Goal: Transaction & Acquisition: Purchase product/service

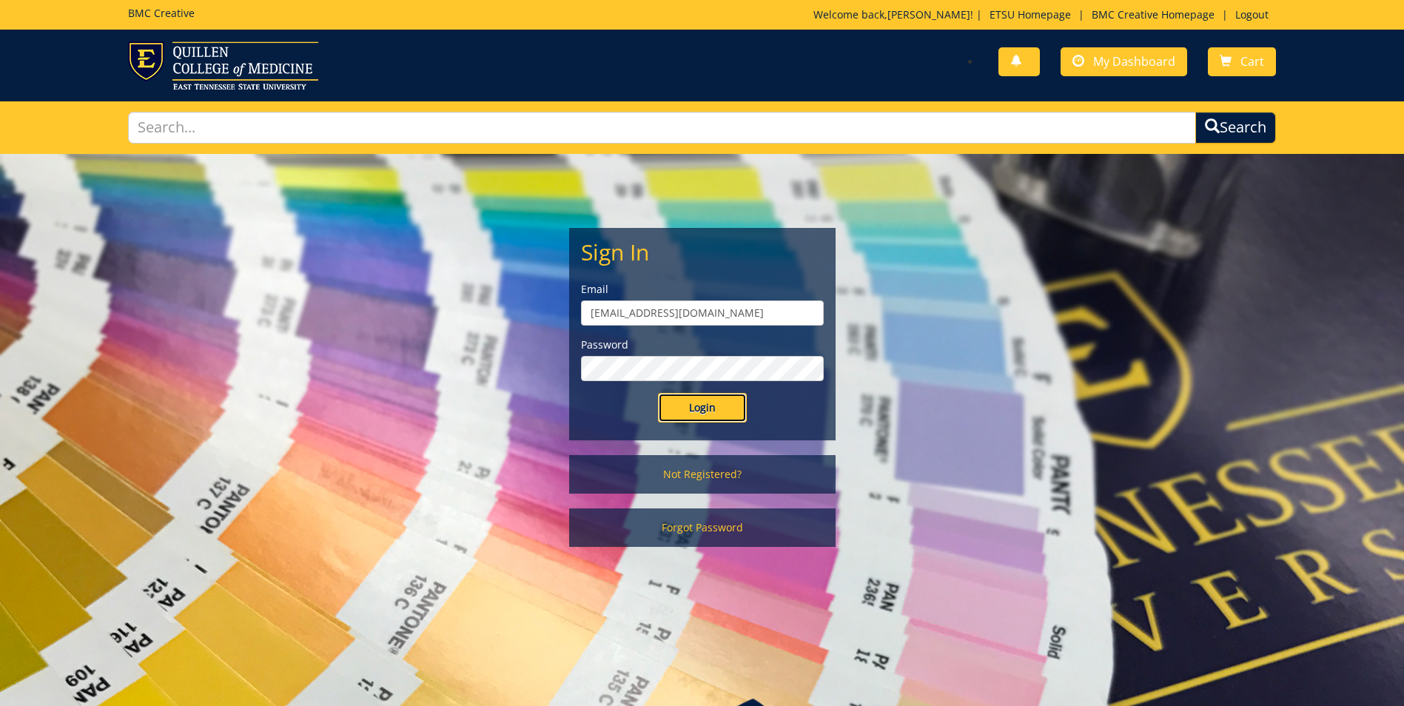
click at [691, 405] on input "Login" at bounding box center [702, 408] width 89 height 30
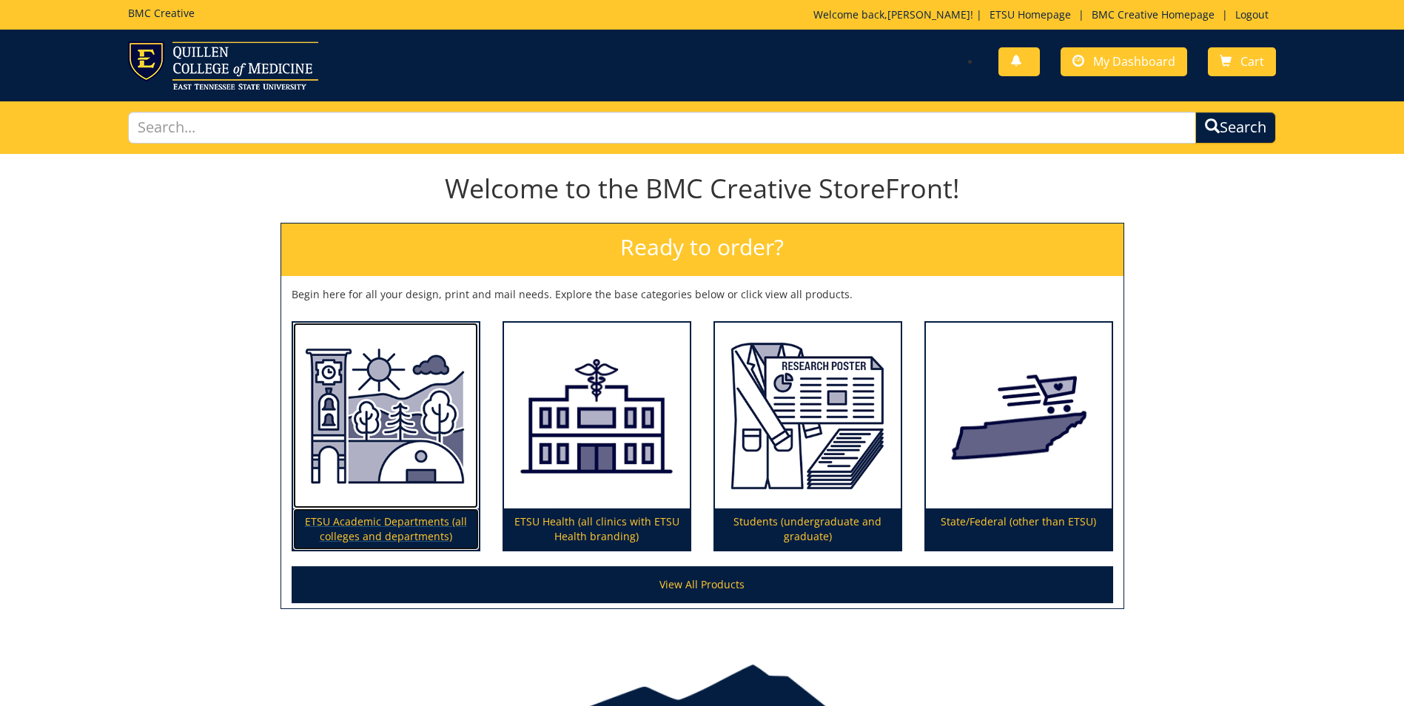
click at [407, 520] on p "ETSU Academic Departments (all colleges and departments)" at bounding box center [386, 528] width 186 height 41
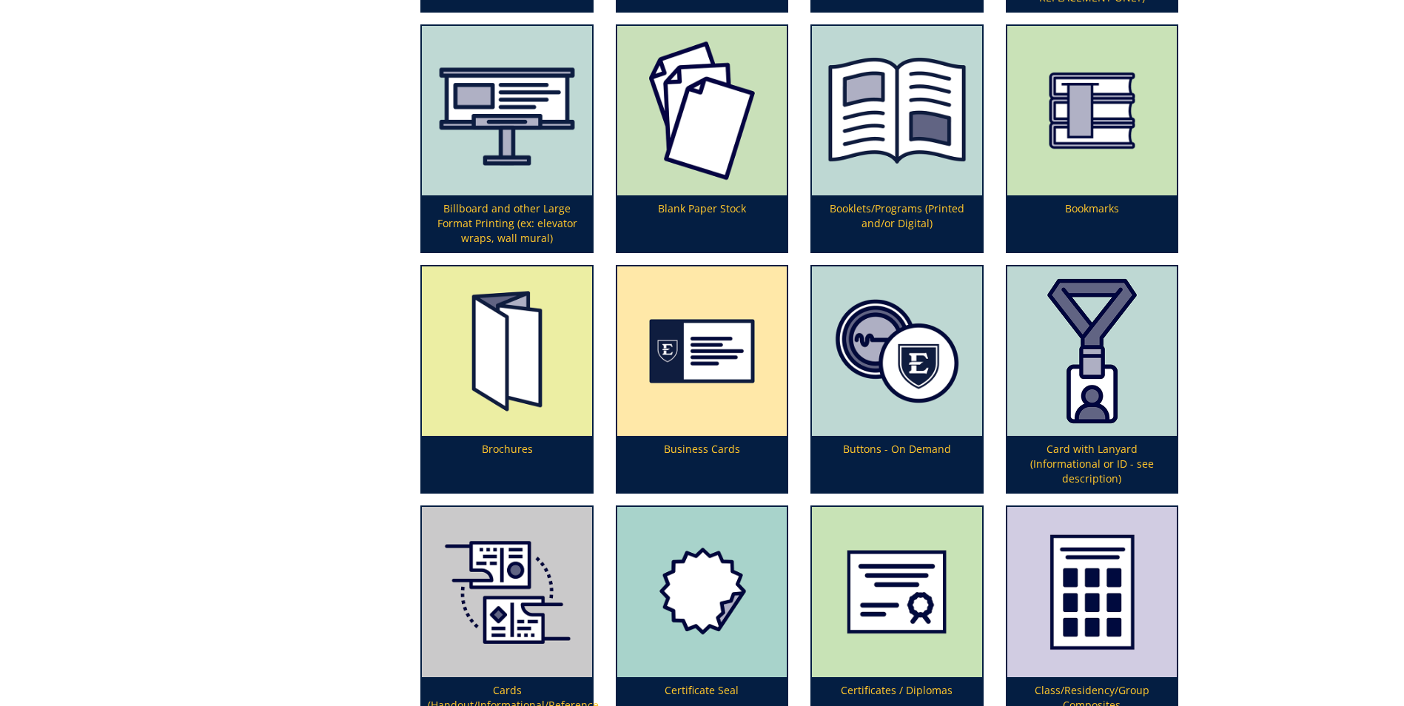
scroll to position [696, 0]
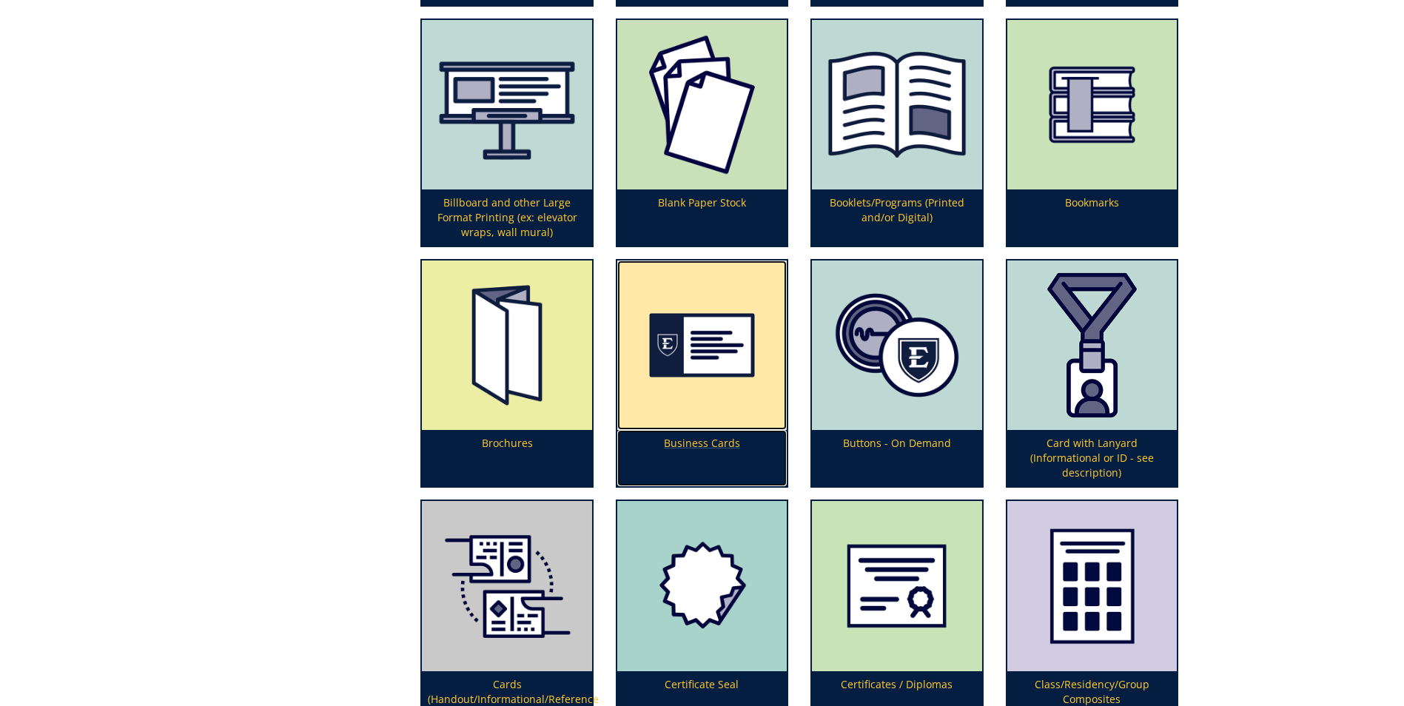
click at [718, 444] on p "Business Cards" at bounding box center [701, 458] width 169 height 56
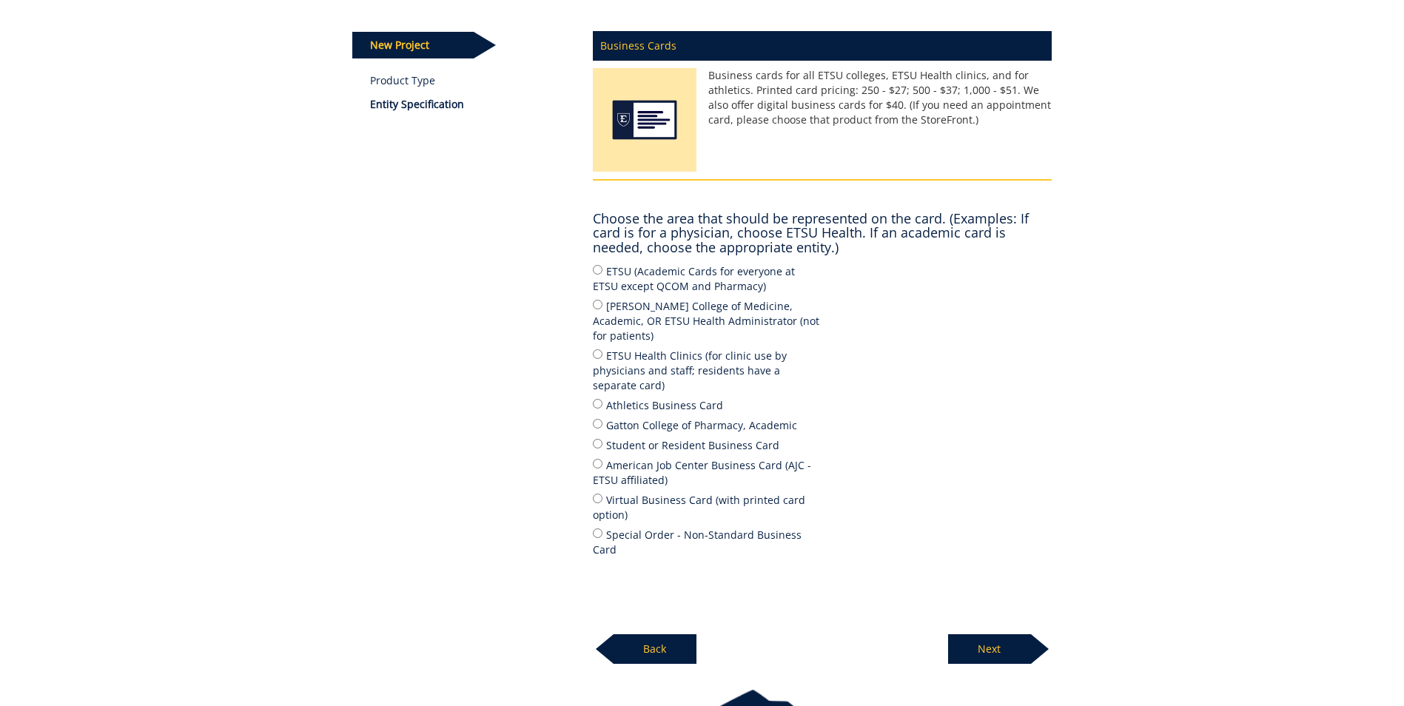
scroll to position [181, 0]
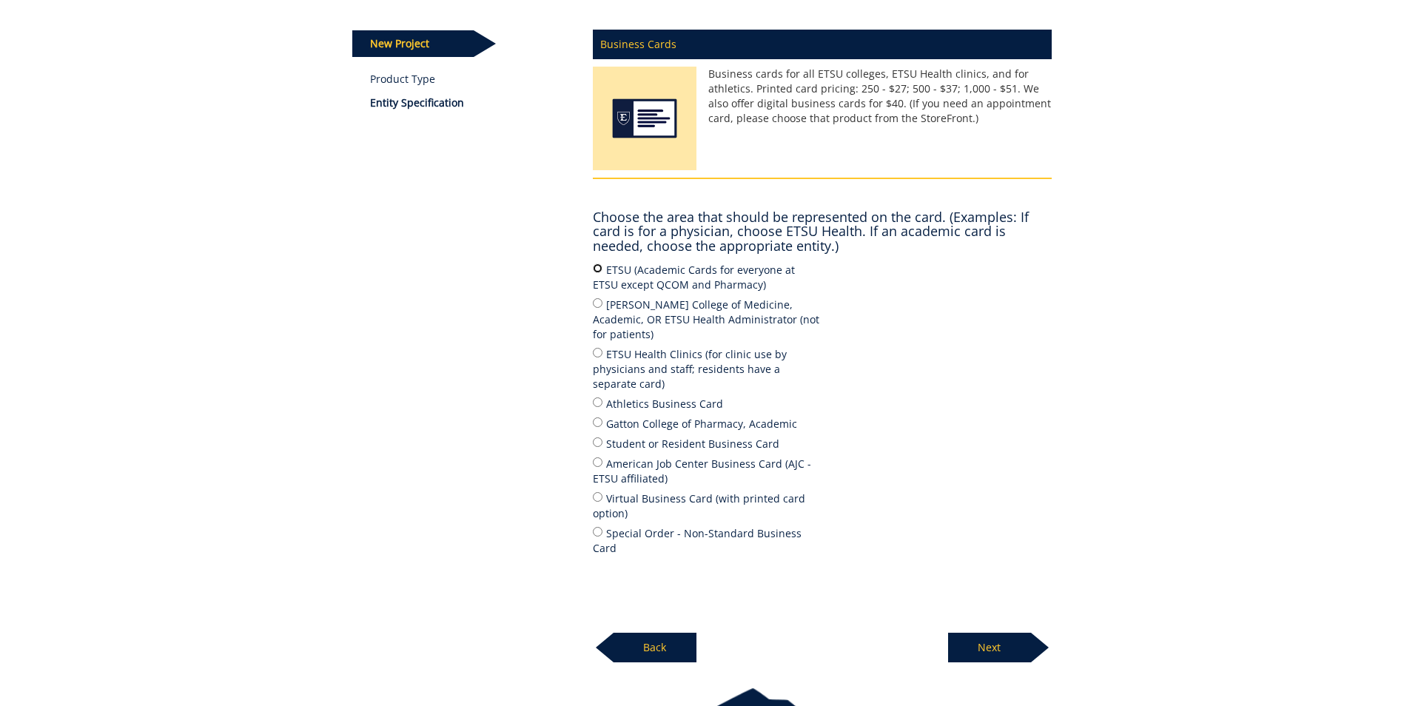
click at [600, 267] on input "ETSU (Academic Cards for everyone at ETSU except QCOM and Pharmacy)" at bounding box center [598, 268] width 10 height 10
radio input "true"
click at [1007, 633] on p "Next" at bounding box center [989, 648] width 83 height 30
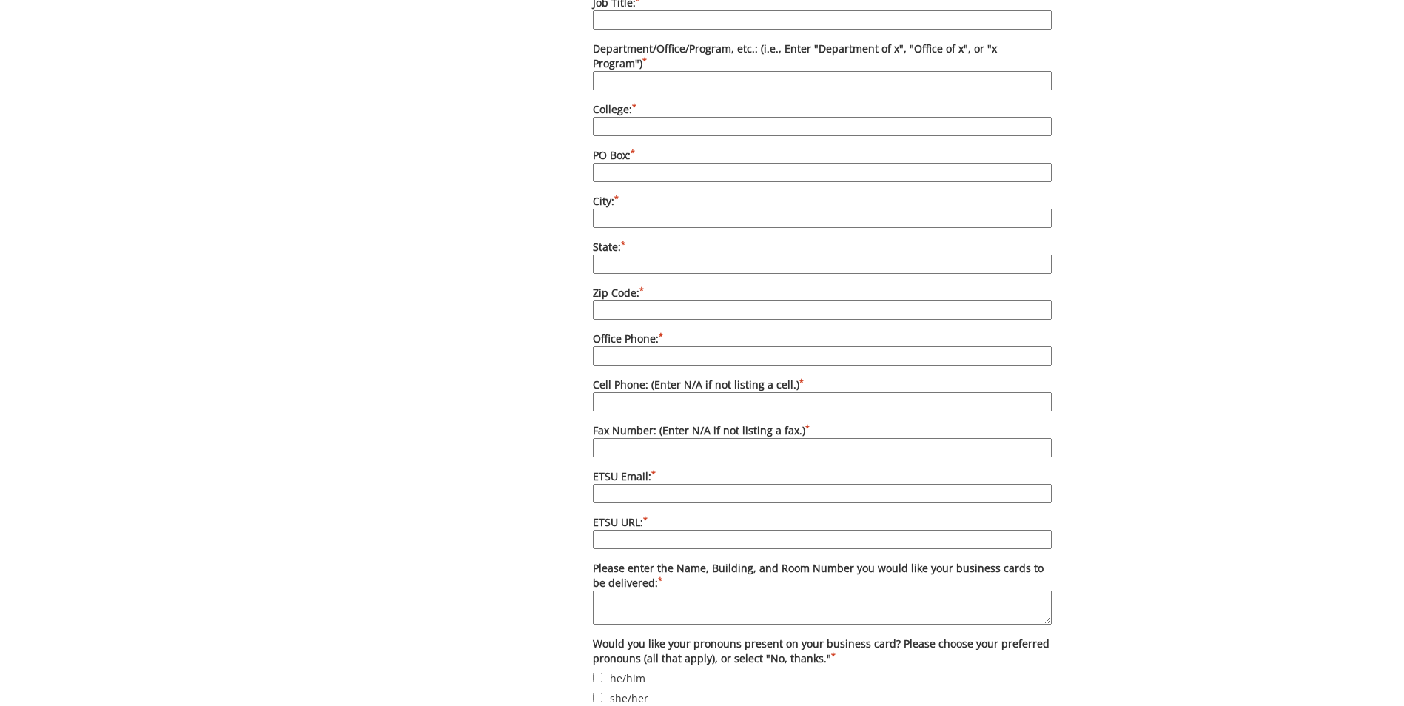
scroll to position [901, 0]
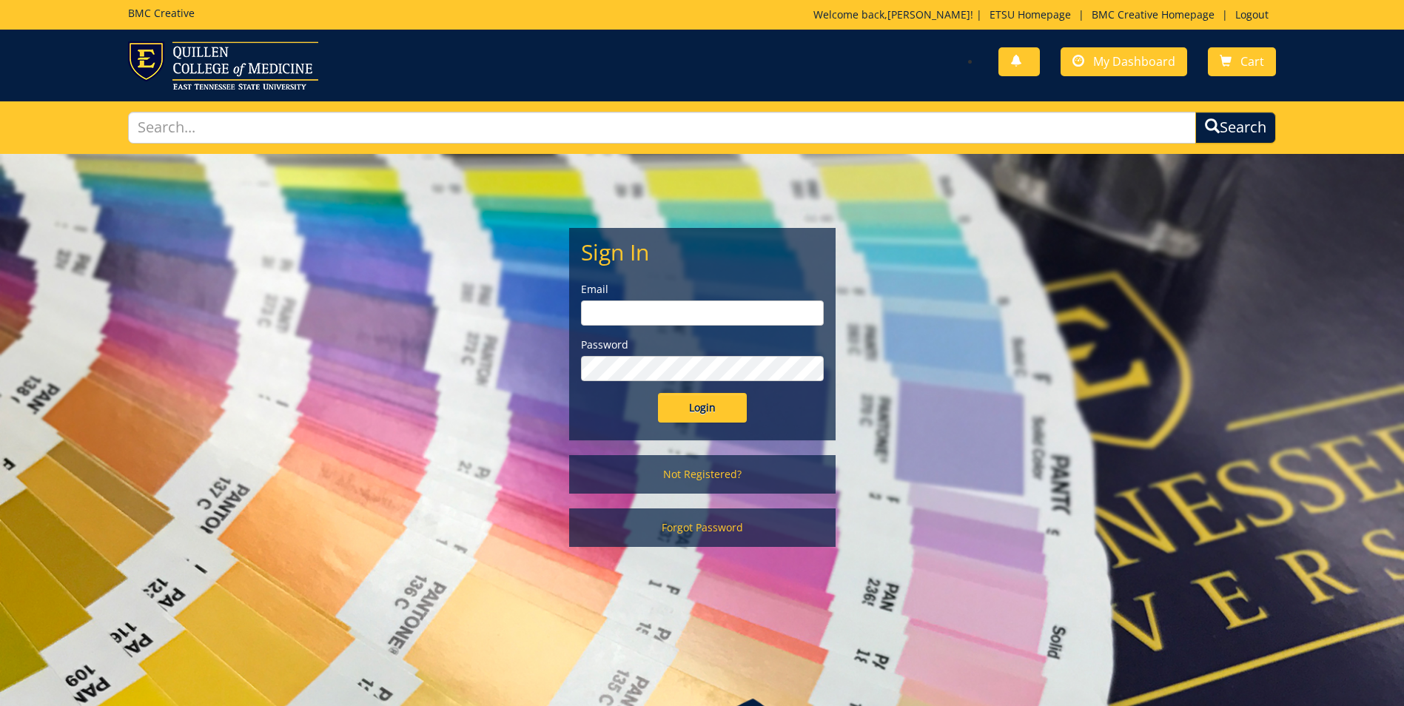
click at [642, 312] on input "email" at bounding box center [702, 312] width 243 height 25
type input "[EMAIL_ADDRESS][DOMAIN_NAME]"
click at [711, 401] on input "Login" at bounding box center [702, 408] width 89 height 30
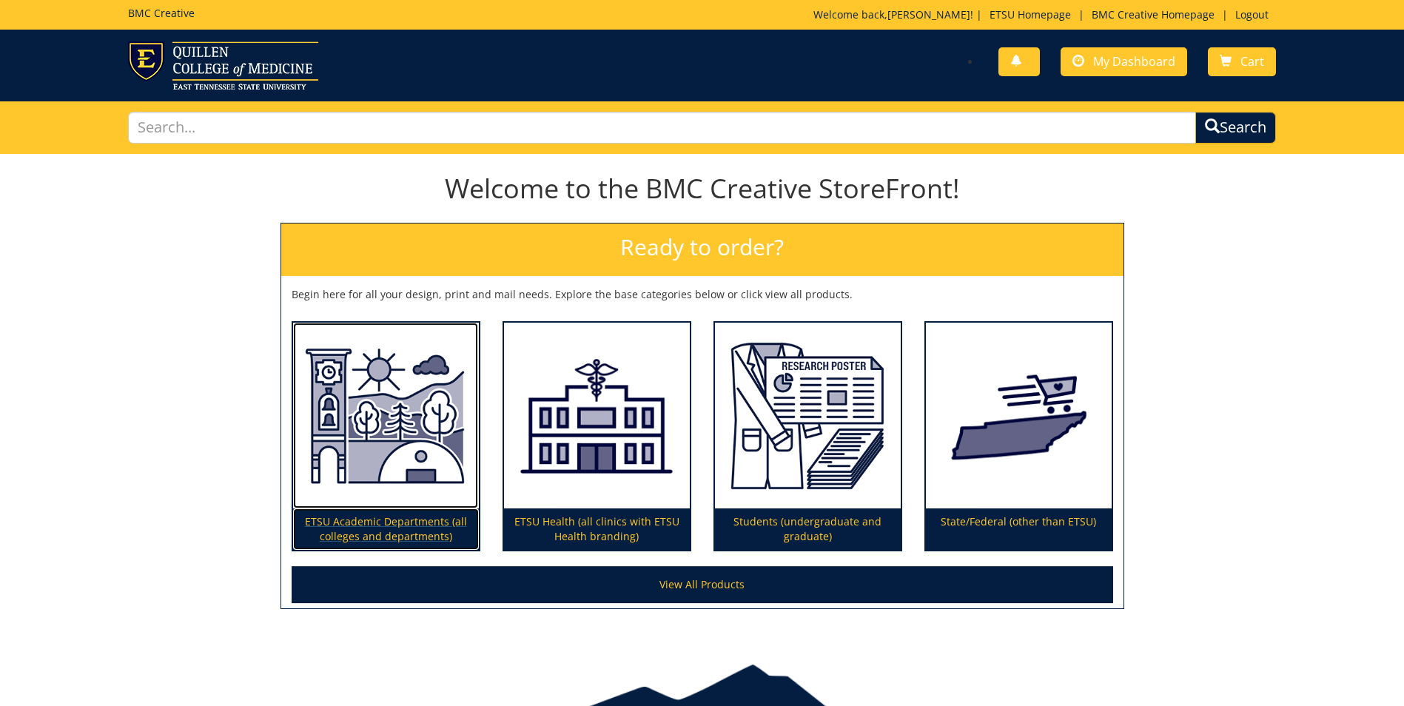
click at [372, 520] on p "ETSU Academic Departments (all colleges and departments)" at bounding box center [386, 528] width 186 height 41
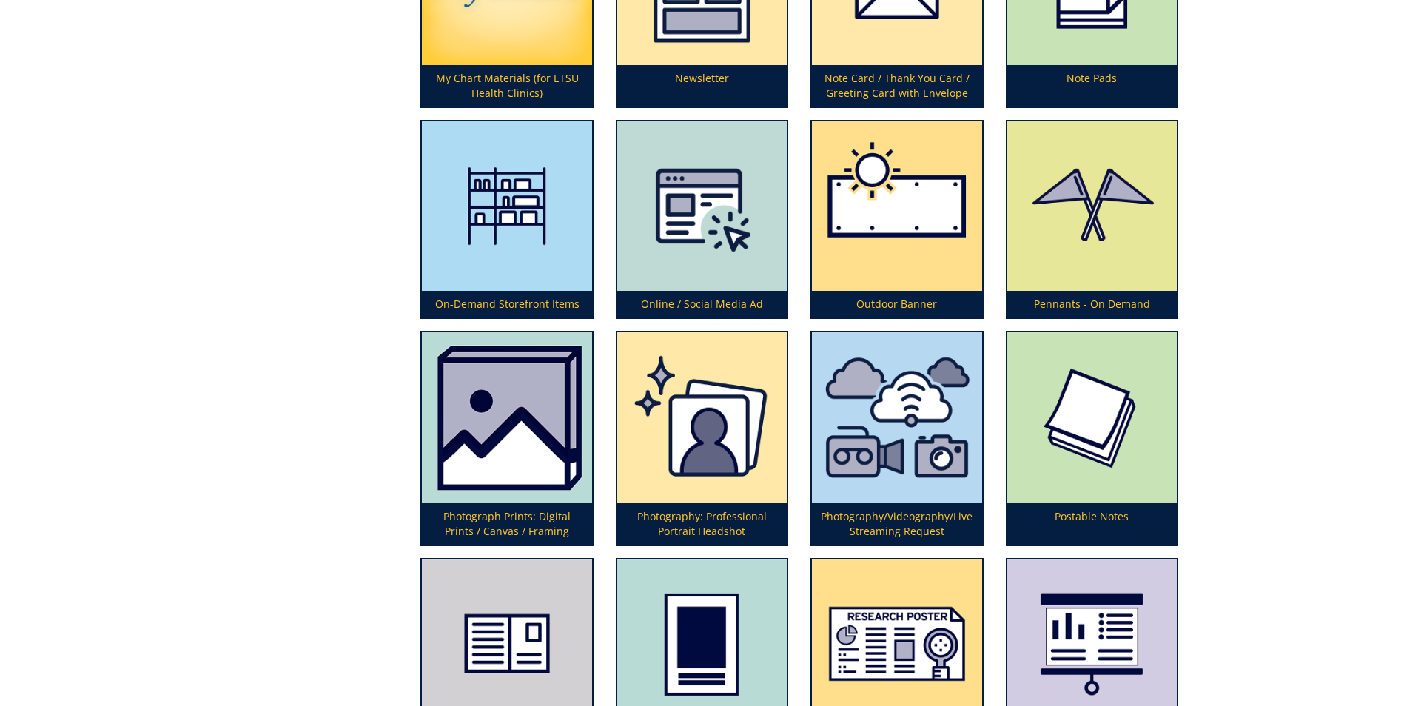
scroll to position [3484, 0]
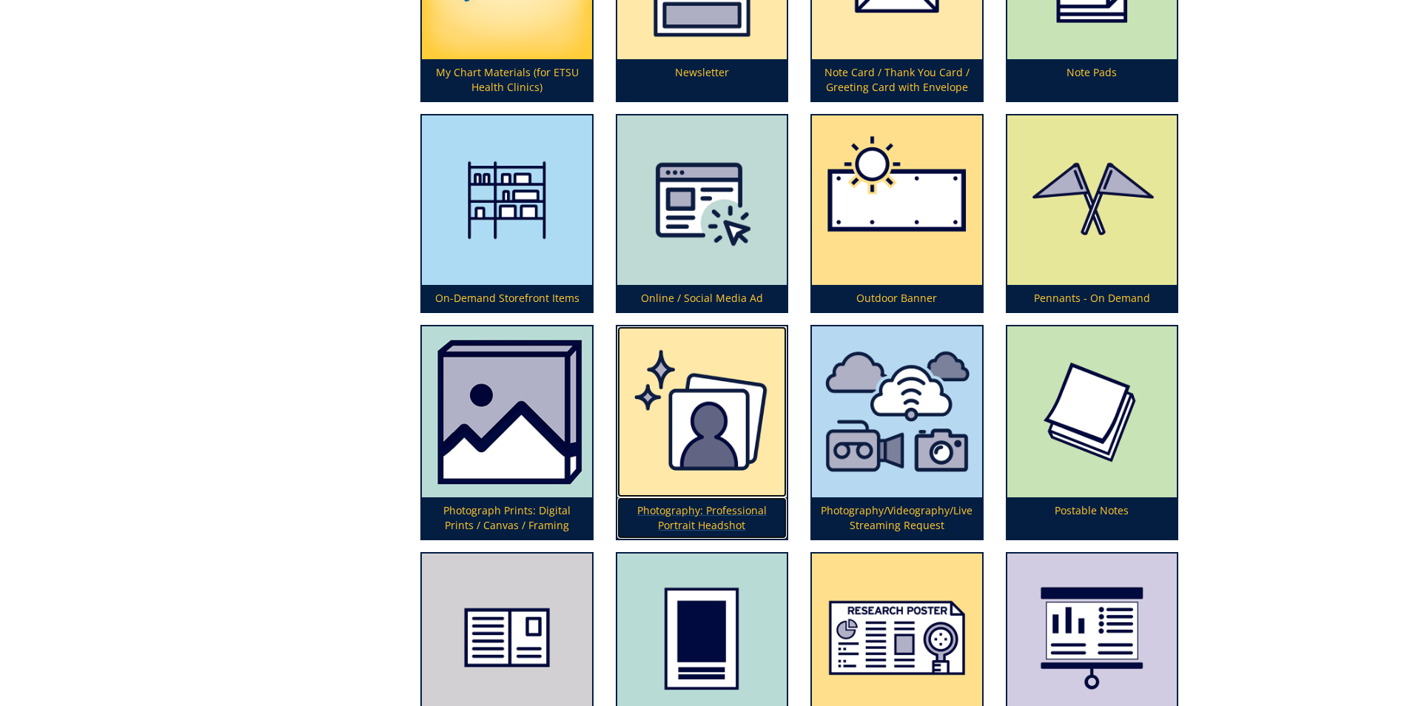
click at [733, 509] on p "Photography: Professional Portrait Headshot" at bounding box center [701, 517] width 169 height 41
